Goal: Register for event/course

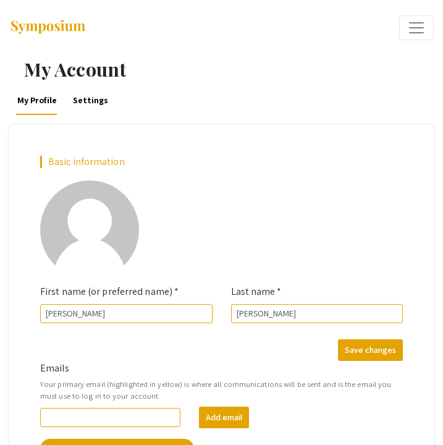
click at [337, 154] on div "Basic information add_a_photo Click to update profile photo First name (or pref…" at bounding box center [221, 312] width 424 height 374
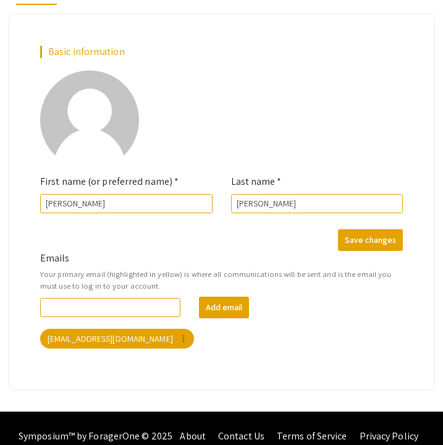
scroll to position [126, 0]
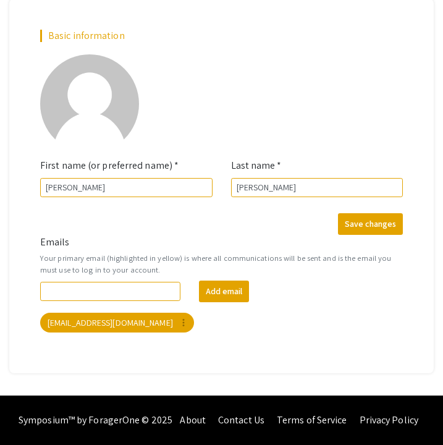
drag, startPoint x: 207, startPoint y: 325, endPoint x: 204, endPoint y: 388, distance: 63.7
click at [204, 388] on div "My Account My Profile Settings Basic information add_a_photo Click to update pr…" at bounding box center [221, 163] width 443 height 466
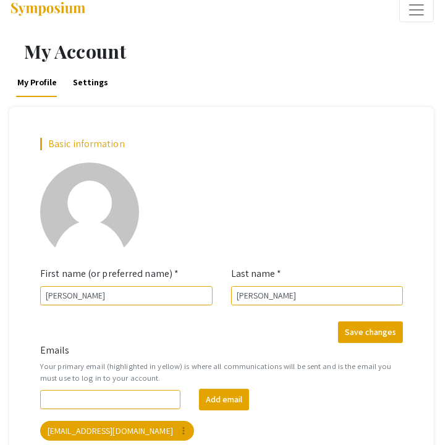
scroll to position [0, 0]
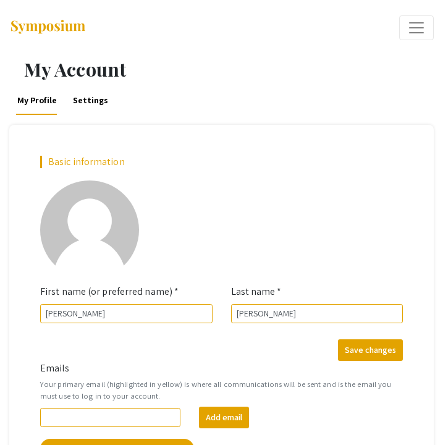
drag, startPoint x: 225, startPoint y: 133, endPoint x: 233, endPoint y: -16, distance: 149.7
click at [233, 0] on html "Home Features keyboard_arrow_down Case Studies Pricing Discover Events My Event…" at bounding box center [221, 222] width 443 height 445
click at [401, 35] on button "Expand or Collapse Menu" at bounding box center [416, 27] width 35 height 25
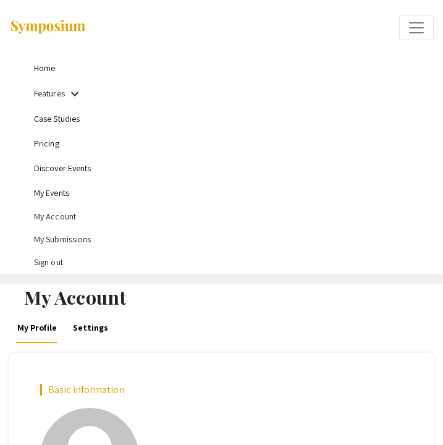
click at [41, 67] on link "Home" at bounding box center [44, 67] width 21 height 11
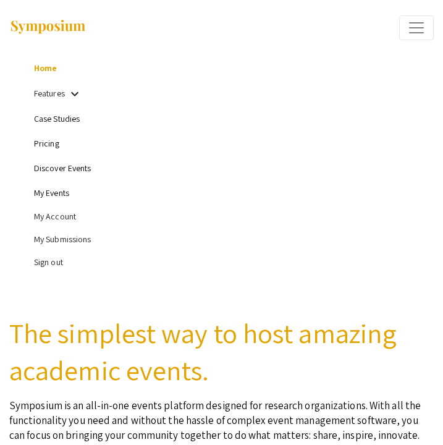
click at [183, 260] on li "Sign out" at bounding box center [234, 262] width 400 height 23
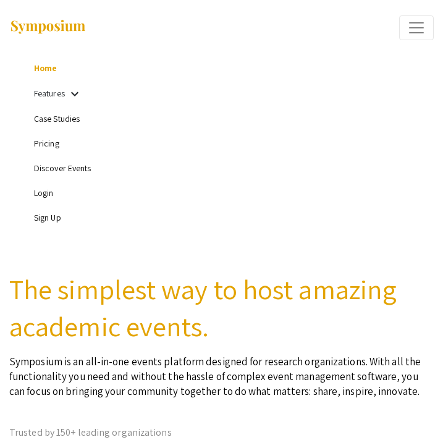
click at [39, 191] on link "Login" at bounding box center [44, 192] width 20 height 11
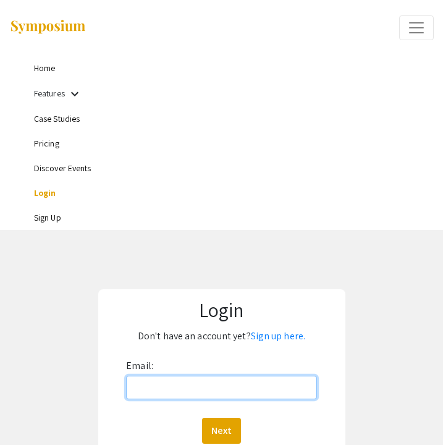
click at [164, 386] on input "Email:" at bounding box center [221, 386] width 191 height 23
type input "[EMAIL_ADDRESS][DOMAIN_NAME]"
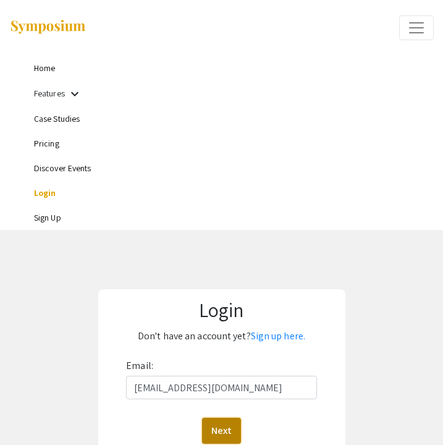
click at [220, 427] on button "Next" at bounding box center [221, 430] width 39 height 26
click at [233, 244] on div "Login Don't have an account yet? Sign up here. Email: [EMAIL_ADDRESS][DOMAIN_NA…" at bounding box center [221, 416] width 461 height 352
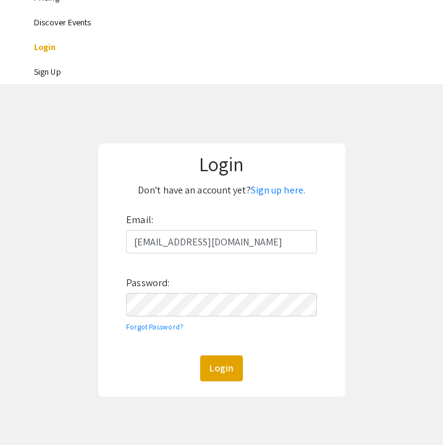
scroll to position [148, 0]
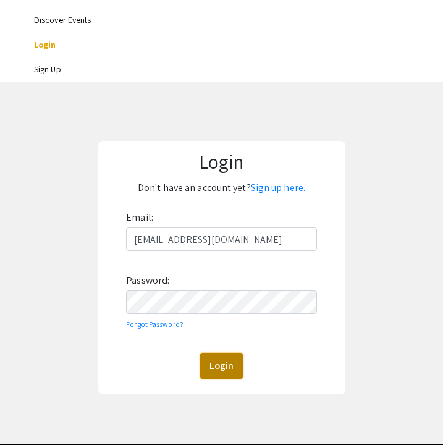
click at [213, 369] on button "Login" at bounding box center [221, 366] width 43 height 26
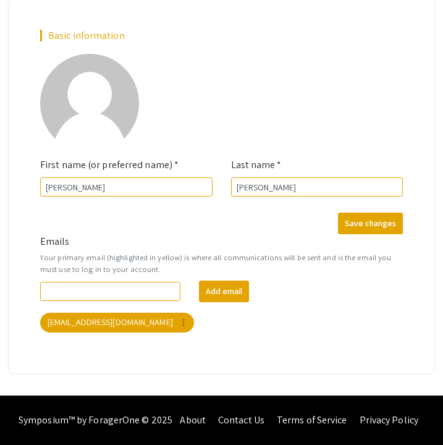
scroll to position [354, 0]
click at [361, 219] on button "Save changes" at bounding box center [370, 223] width 65 height 22
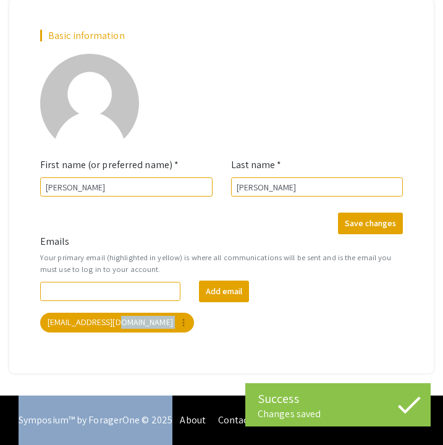
drag, startPoint x: 191, startPoint y: 351, endPoint x: 184, endPoint y: 424, distance: 73.3
click at [184, 424] on div "Home Features keyboard_arrow_down Case Studies Pricing Discover Events My Event…" at bounding box center [221, 45] width 443 height 799
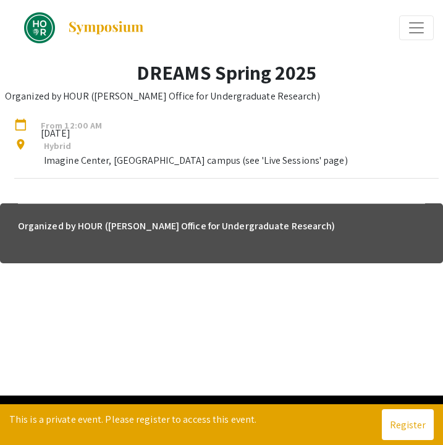
click at [171, 284] on div "arrow_back_ios Exit Event Welcome Page Presentations Live Sessions My Account M…" at bounding box center [221, 197] width 443 height 395
click at [409, 28] on span "Expand or Collapse Menu" at bounding box center [416, 28] width 19 height 19
click at [413, 32] on span "Expand or Collapse Menu" at bounding box center [416, 28] width 19 height 19
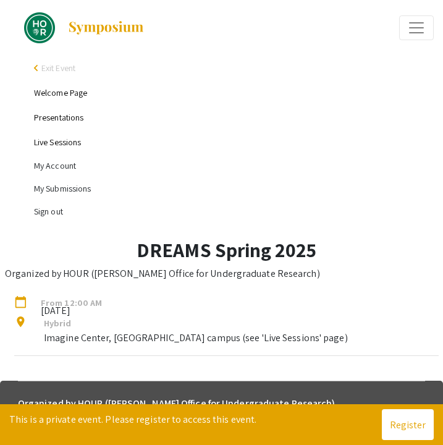
click at [59, 118] on link "Presentations" at bounding box center [58, 117] width 49 height 11
click at [44, 116] on link "Presentations" at bounding box center [58, 117] width 49 height 11
click at [41, 115] on link "Presentations" at bounding box center [58, 117] width 49 height 11
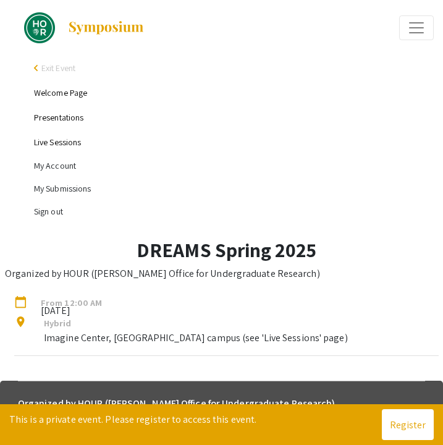
click at [41, 115] on link "Presentations" at bounding box center [58, 117] width 49 height 11
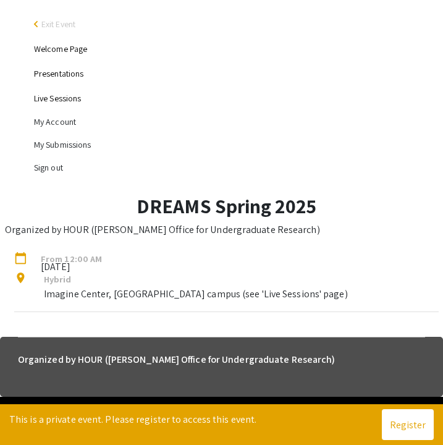
scroll to position [45, 0]
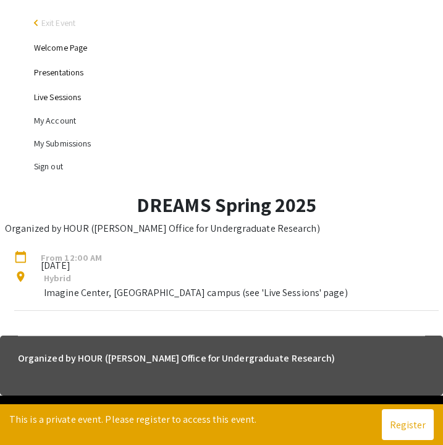
click at [74, 143] on li "My Submissions" at bounding box center [234, 143] width 400 height 23
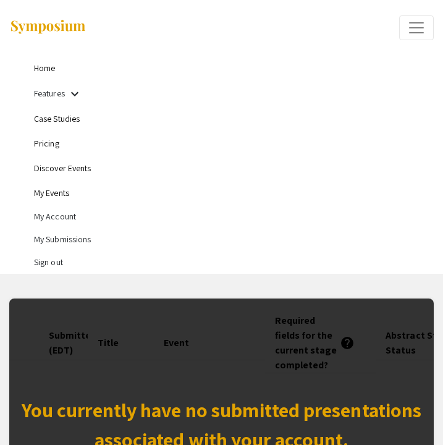
click at [68, 93] on mat-icon "keyboard_arrow_down" at bounding box center [74, 93] width 15 height 15
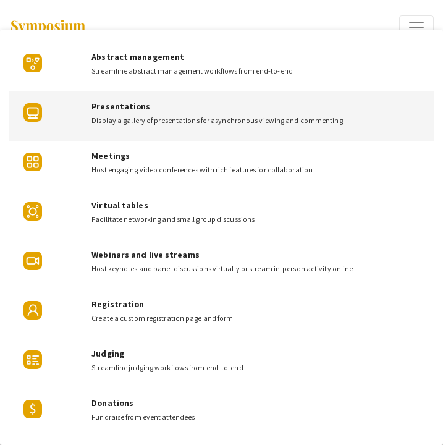
click at [114, 98] on div "Presentations Display a gallery of presentations for asynchronous viewing and c…" at bounding box center [257, 108] width 333 height 35
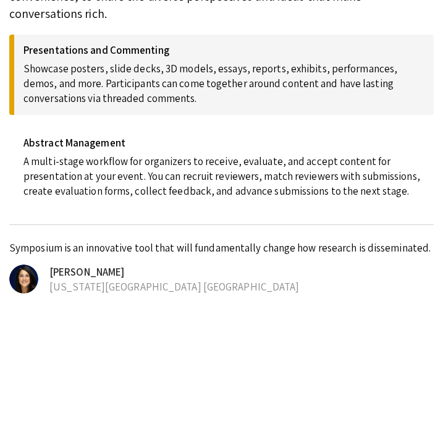
scroll to position [1254, 0]
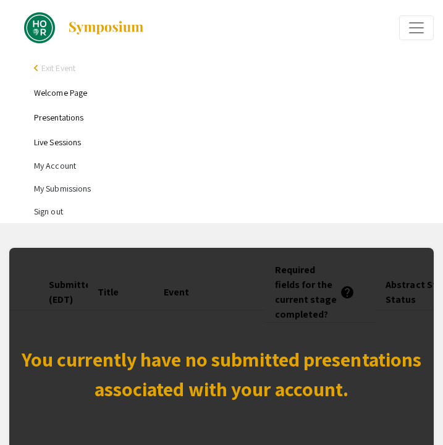
click at [62, 120] on link "Presentations" at bounding box center [58, 117] width 49 height 11
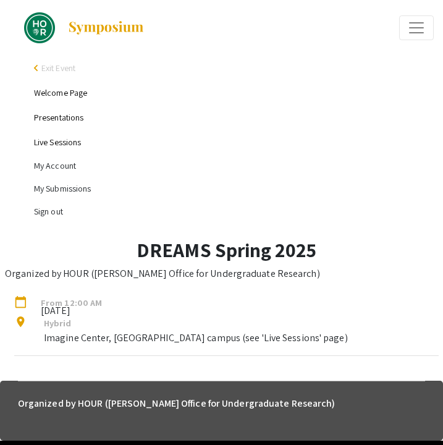
click at [62, 119] on link "Presentations" at bounding box center [58, 117] width 49 height 11
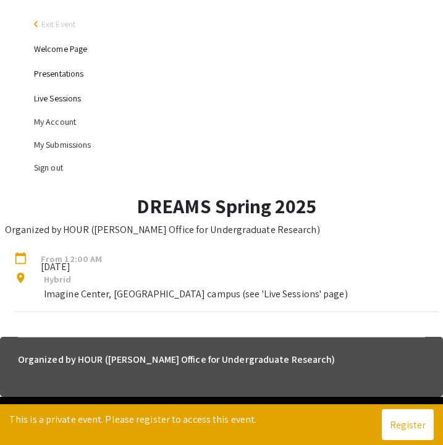
scroll to position [45, 0]
